Goal: Task Accomplishment & Management: Complete application form

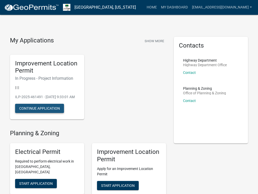
click at [47, 113] on button "Continue Application" at bounding box center [39, 108] width 49 height 9
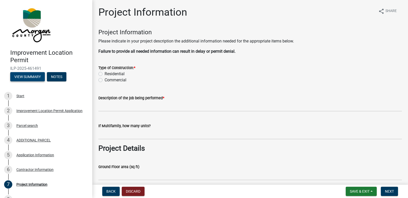
click at [21, 77] on button "View Summary" at bounding box center [27, 76] width 35 height 9
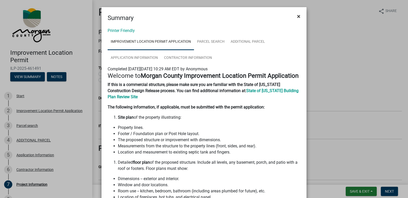
click at [258, 16] on span "×" at bounding box center [298, 16] width 3 height 7
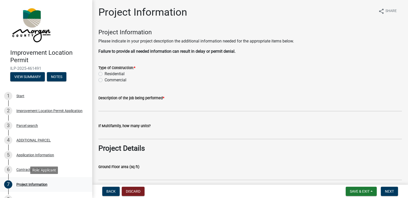
click at [34, 183] on div "Project Information" at bounding box center [31, 185] width 31 height 4
click at [29, 169] on div "Contractor Information" at bounding box center [34, 170] width 37 height 4
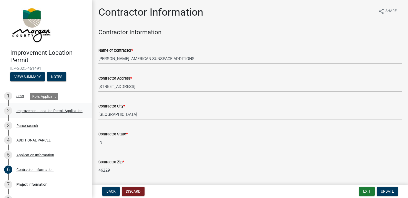
click at [22, 110] on div "Improvement Location Permit Application" at bounding box center [49, 111] width 66 height 4
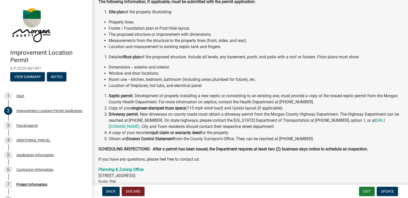
scroll to position [99, 0]
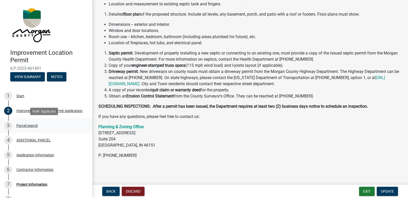
click at [22, 126] on div "Parcel search" at bounding box center [27, 126] width 22 height 4
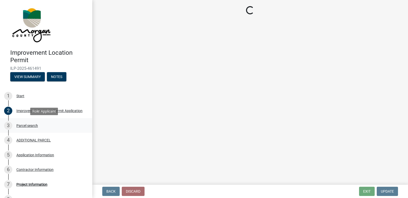
scroll to position [0, 0]
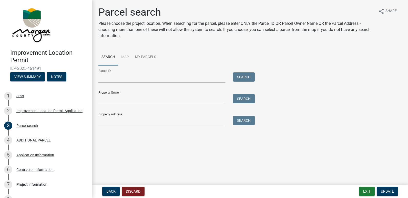
drag, startPoint x: 44, startPoint y: 67, endPoint x: 11, endPoint y: 68, distance: 33.3
click at [11, 68] on span "ILP-2025-461491" at bounding box center [46, 68] width 72 height 5
drag, startPoint x: 11, startPoint y: 68, endPoint x: 15, endPoint y: 68, distance: 3.8
drag, startPoint x: 15, startPoint y: 68, endPoint x: 146, endPoint y: 56, distance: 131.7
click at [146, 56] on link "My Parcels" at bounding box center [145, 57] width 27 height 16
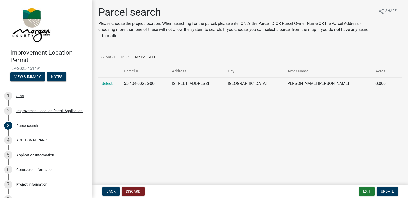
click at [123, 57] on li "Map" at bounding box center [125, 57] width 14 height 16
click at [109, 56] on link "Search" at bounding box center [108, 57] width 20 height 16
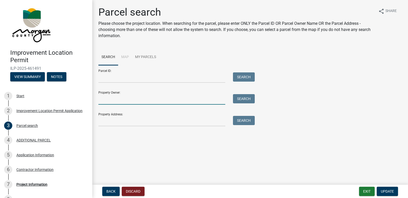
click at [112, 101] on input "Property Owner:" at bounding box center [161, 99] width 127 height 11
click at [117, 122] on input "Property Address:" at bounding box center [161, 121] width 127 height 11
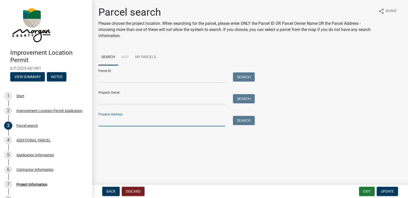
type input "[STREET_ADDRESS]"
click at [247, 122] on button "Search" at bounding box center [244, 120] width 22 height 9
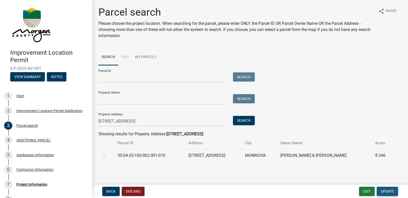
click at [258, 192] on span "Update" at bounding box center [387, 192] width 13 height 4
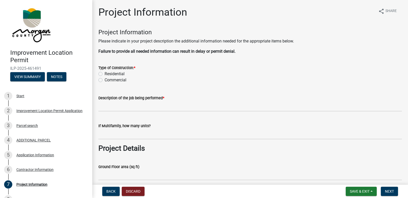
click at [105, 75] on label "Residential" at bounding box center [115, 74] width 20 height 6
click at [105, 74] on input "Residential" at bounding box center [106, 72] width 3 height 3
radio input "true"
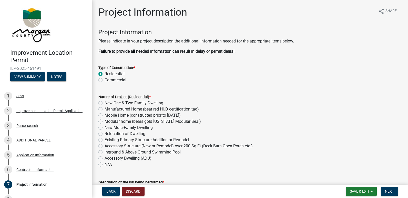
click at [105, 140] on label "Existing Primary Structure Addition or Remodel" at bounding box center [147, 140] width 85 height 6
click at [105, 140] on input "Existing Primary Structure Addition or Remodel" at bounding box center [106, 138] width 3 height 3
radio input "true"
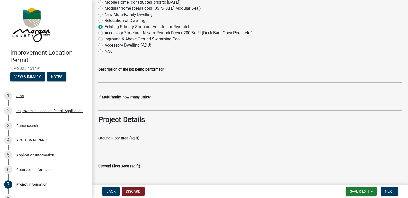
scroll to position [128, 0]
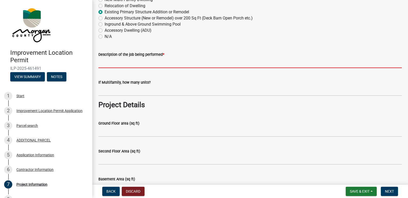
click at [116, 64] on input "Description of the job being performed *" at bounding box center [249, 63] width 303 height 11
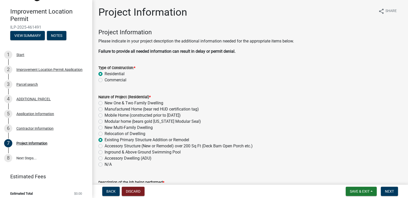
scroll to position [45, 0]
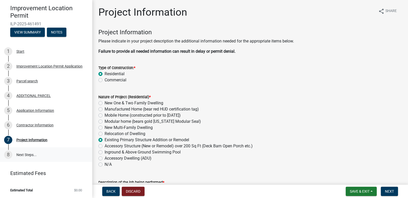
click at [21, 155] on link "8 Next Steps..." at bounding box center [46, 155] width 92 height 15
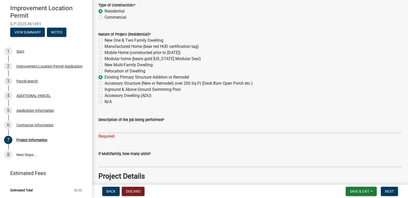
scroll to position [77, 0]
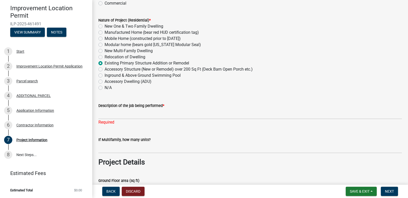
click at [122, 126] on wm-data-entity-input "Description of the job being performed * Required" at bounding box center [249, 113] width 303 height 34
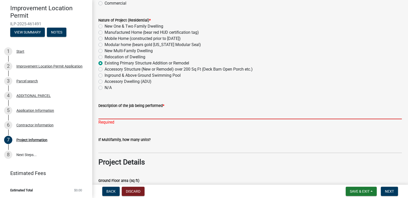
click at [137, 116] on input "Description of the job being performed *" at bounding box center [249, 114] width 303 height 11
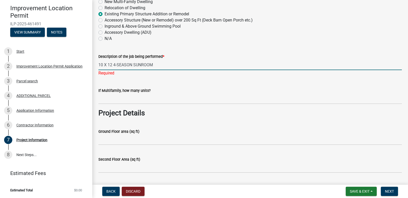
scroll to position [128, 0]
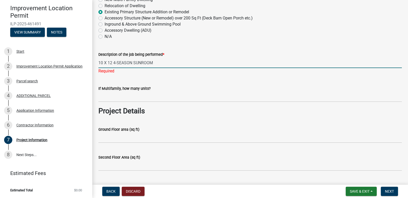
type input "10 X 12 4-SEASON SUNROOM"
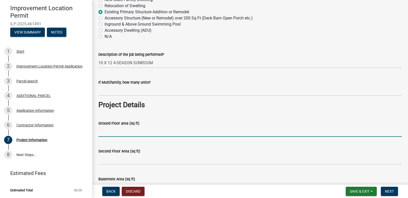
click at [128, 139] on wm-data-entity-input "Ground Floor area (sq ft)" at bounding box center [249, 127] width 303 height 28
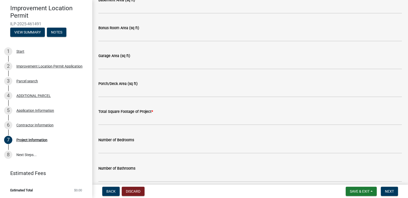
scroll to position [333, 0]
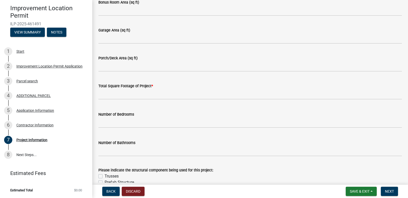
type input "120"
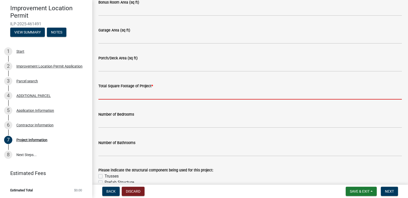
click at [137, 96] on input "text" at bounding box center [249, 94] width 303 height 11
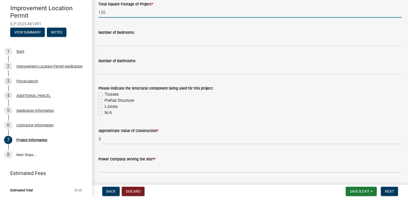
scroll to position [435, 0]
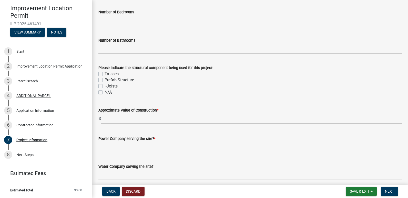
type input "120"
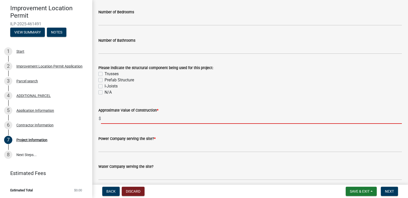
click at [126, 119] on input "text" at bounding box center [251, 118] width 301 height 11
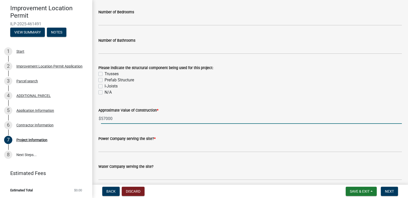
type input "57000"
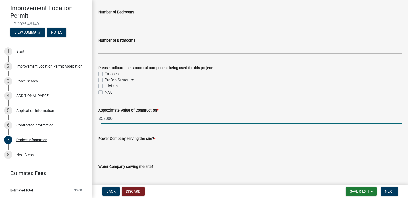
click at [151, 148] on input "Power Company serving the site? *" at bounding box center [249, 147] width 303 height 11
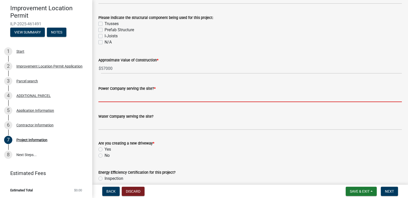
scroll to position [487, 0]
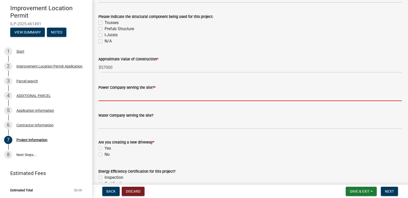
click at [100, 154] on div "Are you creating a new driveway * Yes No" at bounding box center [249, 148] width 303 height 18
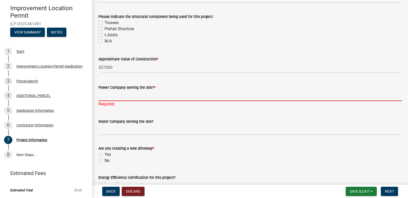
click at [125, 97] on input "Power Company serving the site? *" at bounding box center [249, 96] width 303 height 11
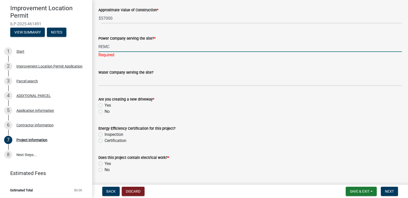
scroll to position [538, 0]
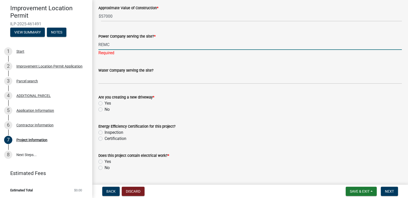
type input "REMC"
click at [101, 111] on wm-data-entity-input "Are you creating a new driveway * Yes No" at bounding box center [249, 102] width 303 height 29
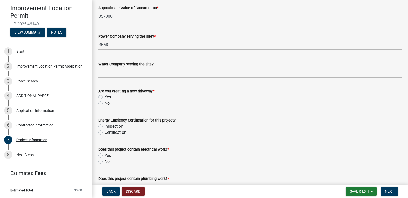
click at [105, 103] on label "No" at bounding box center [107, 103] width 5 height 6
click at [105, 103] on input "No" at bounding box center [106, 101] width 3 height 3
radio input "true"
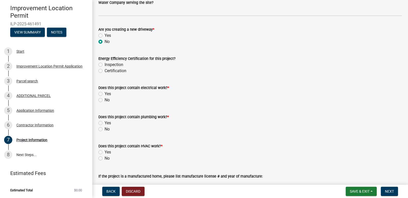
scroll to position [615, 0]
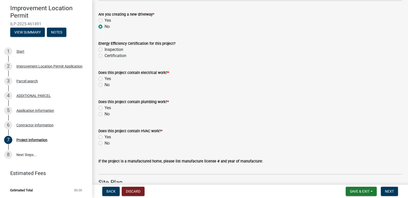
click at [105, 78] on label "Yes" at bounding box center [108, 79] width 6 height 6
click at [105, 78] on input "Yes" at bounding box center [106, 77] width 3 height 3
radio input "true"
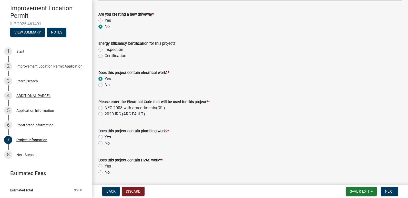
click at [105, 113] on label "2020 IRC (ARC FAULT)" at bounding box center [125, 114] width 40 height 6
click at [105, 113] on input "2020 IRC (ARC FAULT)" at bounding box center [106, 112] width 3 height 3
radio input "true"
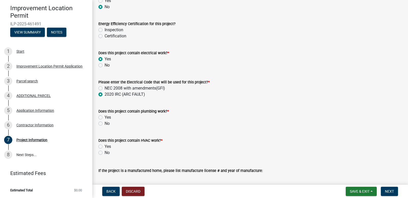
scroll to position [666, 0]
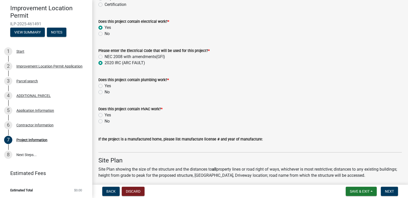
click at [105, 92] on label "No" at bounding box center [107, 92] width 5 height 6
click at [105, 92] on input "No" at bounding box center [106, 90] width 3 height 3
radio input "true"
click at [105, 121] on label "No" at bounding box center [107, 121] width 5 height 6
click at [105, 121] on input "No" at bounding box center [106, 119] width 3 height 3
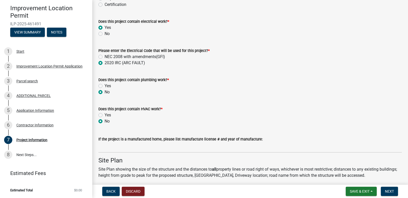
radio input "true"
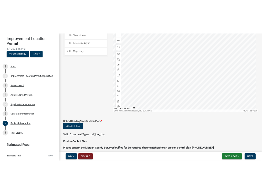
scroll to position [943, 0]
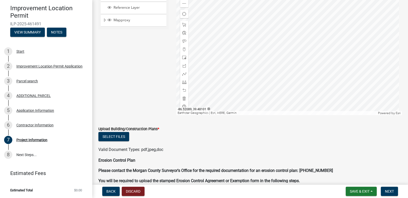
click at [258, 51] on div at bounding box center [289, 51] width 226 height 128
click at [113, 137] on button "Select files" at bounding box center [113, 136] width 31 height 9
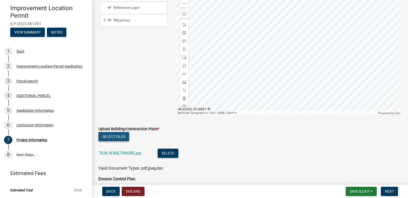
click at [115, 138] on button "Select files" at bounding box center [113, 136] width 31 height 9
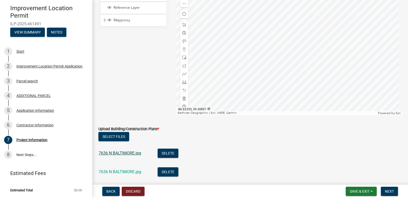
click at [114, 152] on link "7636 N BALTIMORE.jpg" at bounding box center [120, 153] width 43 height 5
click at [122, 170] on link "7636 N BALTIMORE.jpg" at bounding box center [120, 172] width 43 height 5
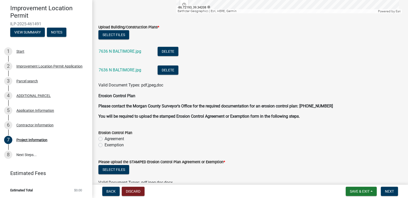
scroll to position [1045, 0]
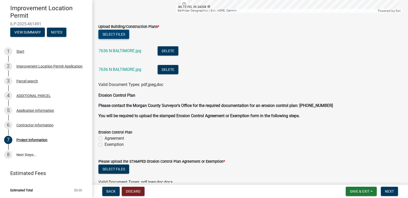
click at [119, 34] on button "Select files" at bounding box center [113, 34] width 31 height 9
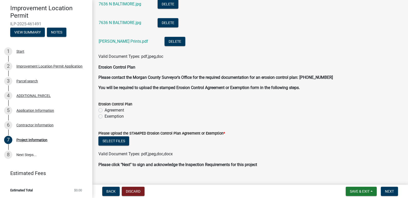
scroll to position [1097, 0]
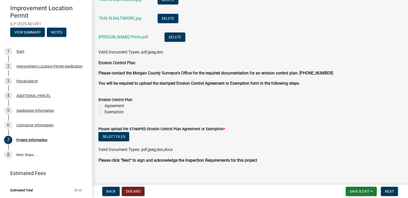
click at [105, 113] on label "Exemption" at bounding box center [114, 112] width 19 height 6
click at [105, 112] on input "Exemption" at bounding box center [106, 110] width 3 height 3
radio input "true"
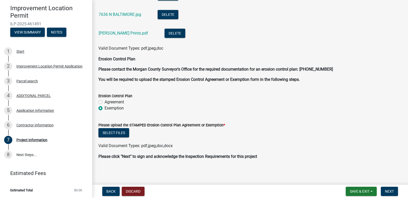
scroll to position [1101, 0]
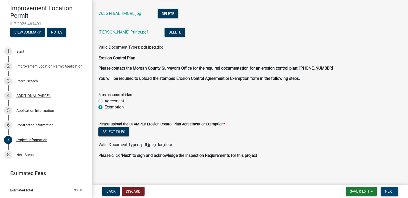
click at [258, 191] on span "Next" at bounding box center [389, 192] width 9 height 4
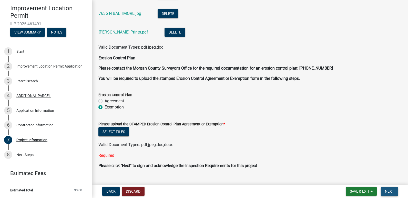
click at [258, 191] on span "Next" at bounding box center [389, 192] width 9 height 4
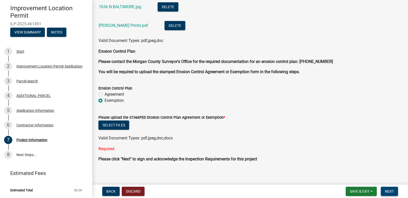
scroll to position [1122, 0]
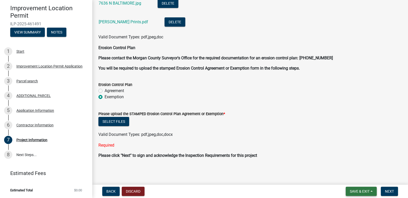
click at [258, 191] on span "Save & Exit" at bounding box center [360, 192] width 20 height 4
click at [258, 178] on button "Save & Exit" at bounding box center [356, 178] width 41 height 12
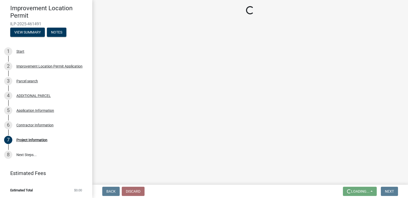
scroll to position [0, 0]
